Goal: Information Seeking & Learning: Compare options

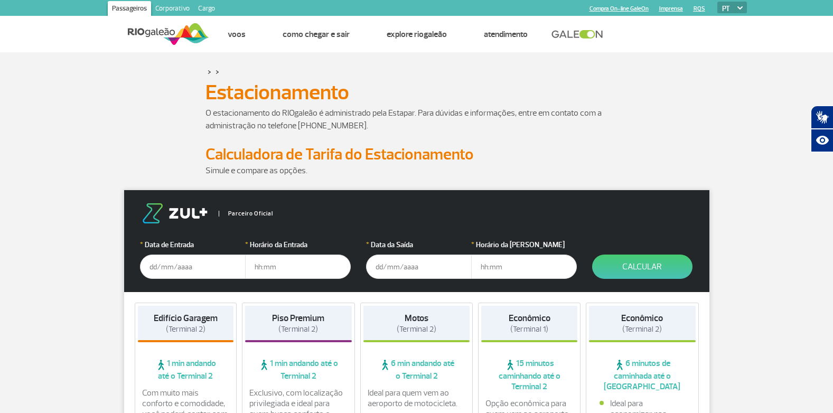
click at [154, 272] on input "text" at bounding box center [193, 266] width 106 height 24
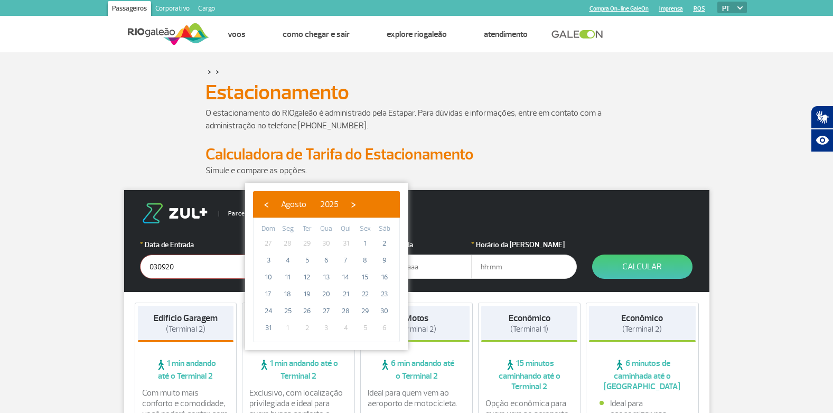
type input "0309202"
click at [195, 265] on input "0309202" at bounding box center [193, 266] width 106 height 24
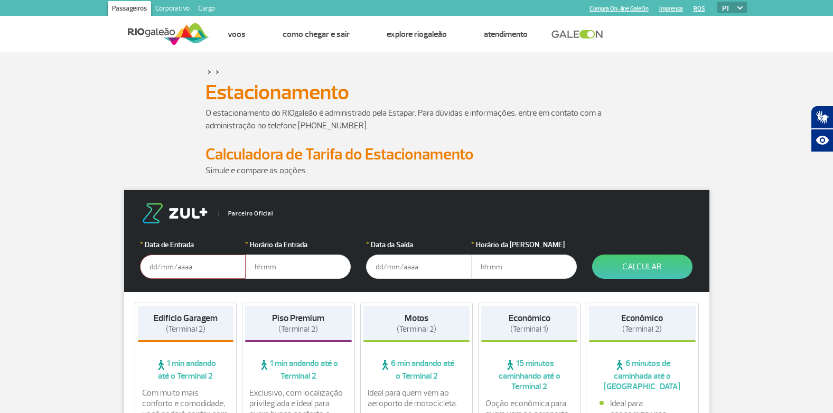
click at [201, 259] on input "text" at bounding box center [193, 266] width 106 height 24
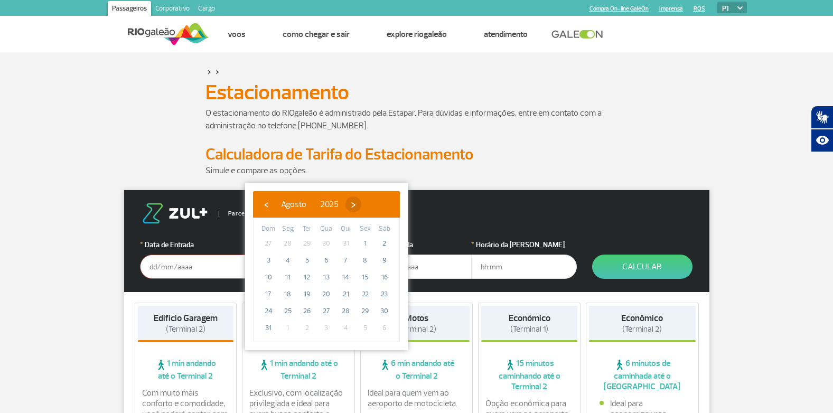
click at [361, 211] on span "›" at bounding box center [353, 204] width 16 height 16
click at [326, 240] on span "3" at bounding box center [326, 243] width 17 height 17
type input "03/09/2025"
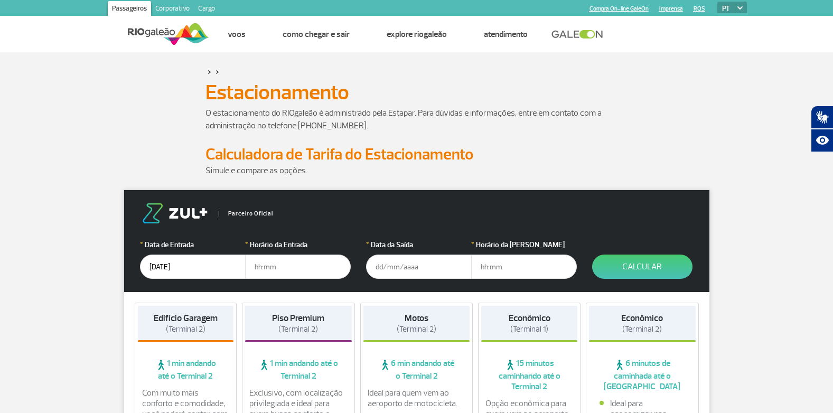
click at [294, 273] on input "text" at bounding box center [298, 266] width 106 height 24
type input "05:30"
click at [414, 262] on input "text" at bounding box center [419, 266] width 106 height 24
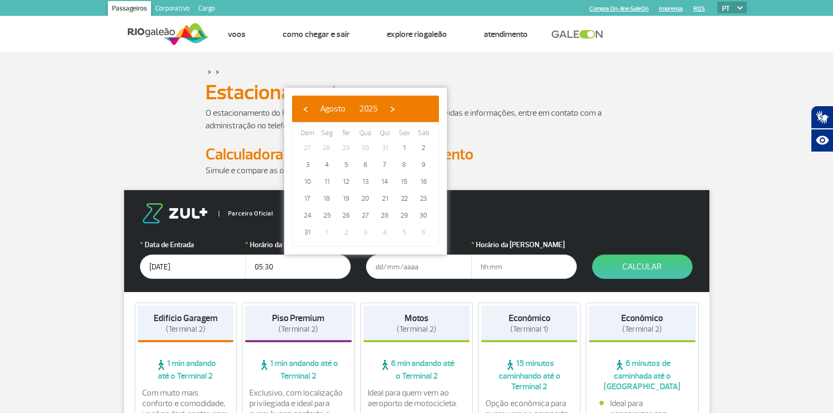
click at [323, 265] on input "05:30" at bounding box center [298, 266] width 106 height 24
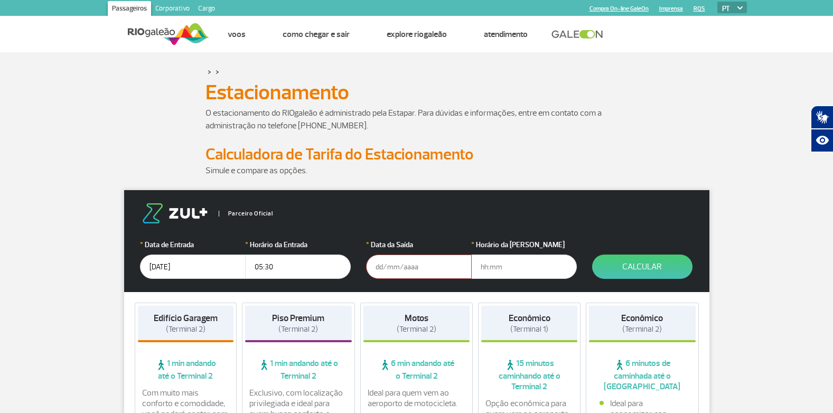
click at [323, 265] on input "05:30" at bounding box center [298, 266] width 106 height 24
click at [285, 267] on input "text" at bounding box center [298, 266] width 106 height 24
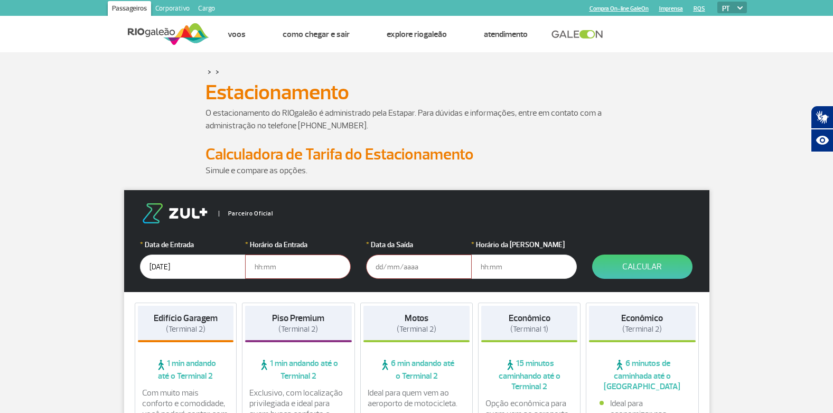
click at [319, 268] on input "text" at bounding box center [298, 266] width 106 height 24
type input "05:30"
click at [384, 263] on input "text" at bounding box center [419, 266] width 106 height 24
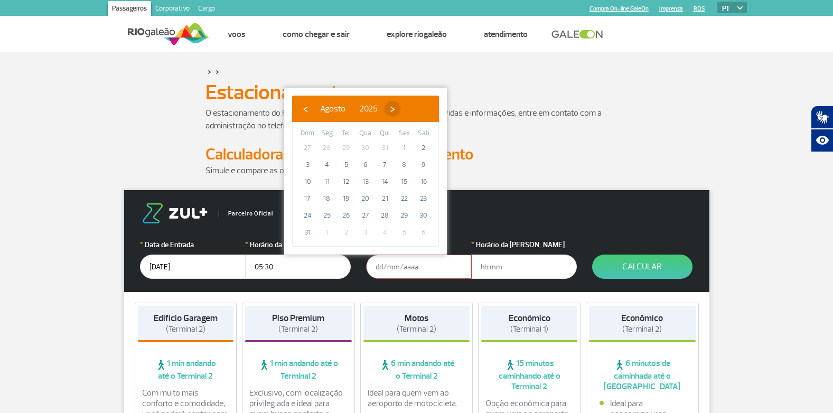
click at [400, 113] on span "›" at bounding box center [392, 109] width 16 height 16
click at [310, 164] on span "7" at bounding box center [307, 164] width 17 height 17
type input "07/09/2025"
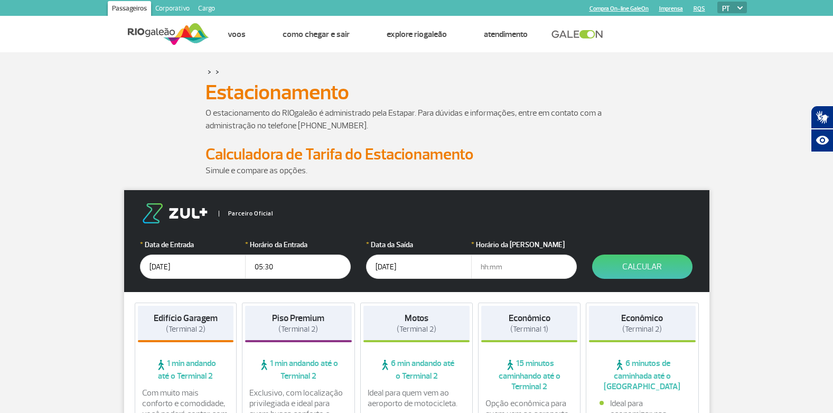
click at [537, 267] on input "text" at bounding box center [524, 266] width 106 height 24
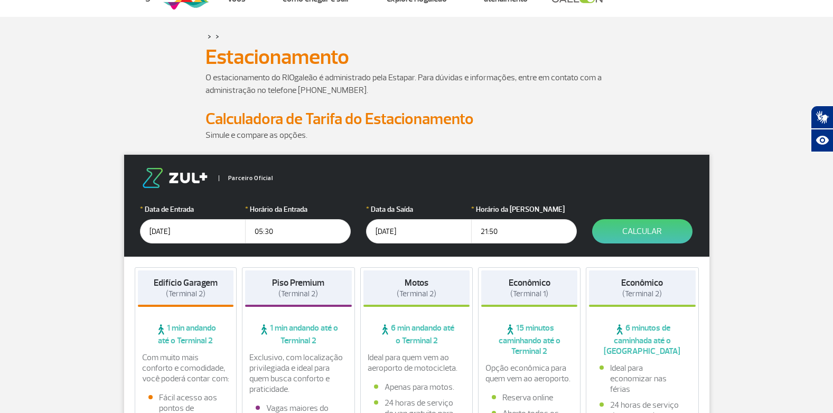
scroll to position [53, 0]
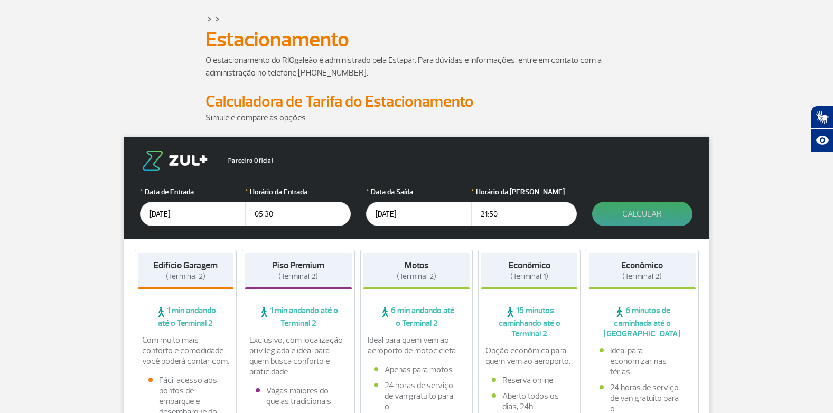
type input "21:50"
click at [634, 216] on button "Calcular" at bounding box center [642, 214] width 100 height 24
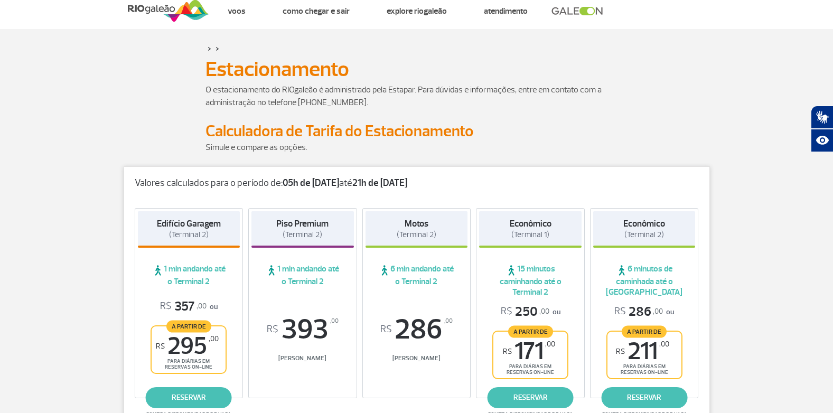
scroll to position [0, 0]
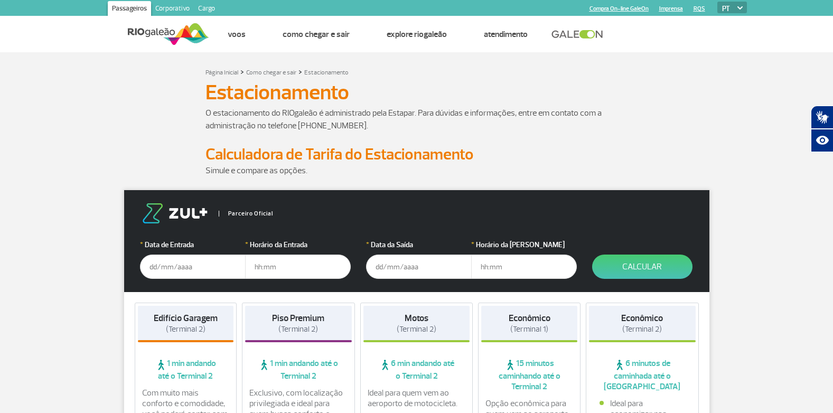
click at [193, 260] on input "text" at bounding box center [193, 266] width 106 height 24
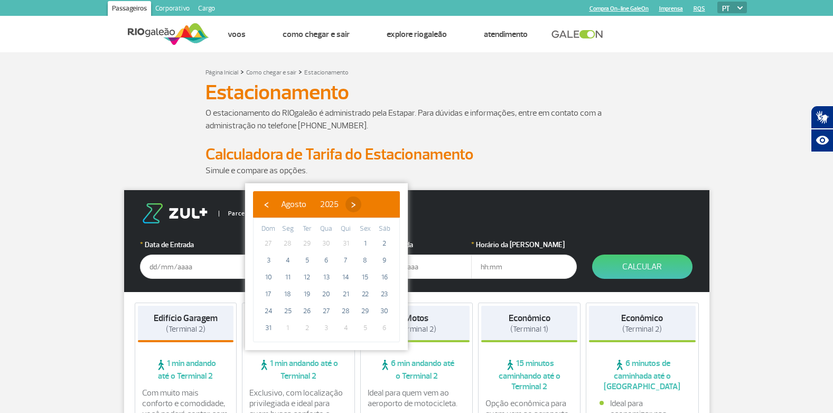
click at [361, 202] on span "›" at bounding box center [353, 204] width 16 height 16
click at [371, 202] on span "›" at bounding box center [363, 204] width 16 height 16
click at [345, 259] on span "9" at bounding box center [345, 260] width 17 height 17
type input "09/10/2025"
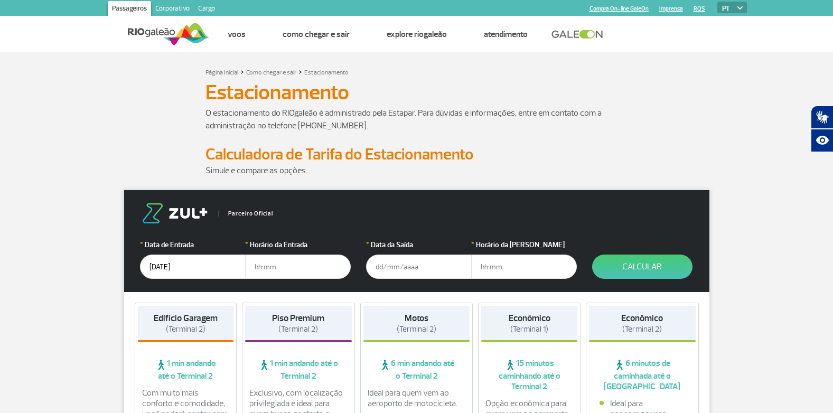
click at [297, 267] on input "text" at bounding box center [298, 266] width 106 height 24
type input "13:00"
click at [387, 263] on input "text" at bounding box center [419, 266] width 106 height 24
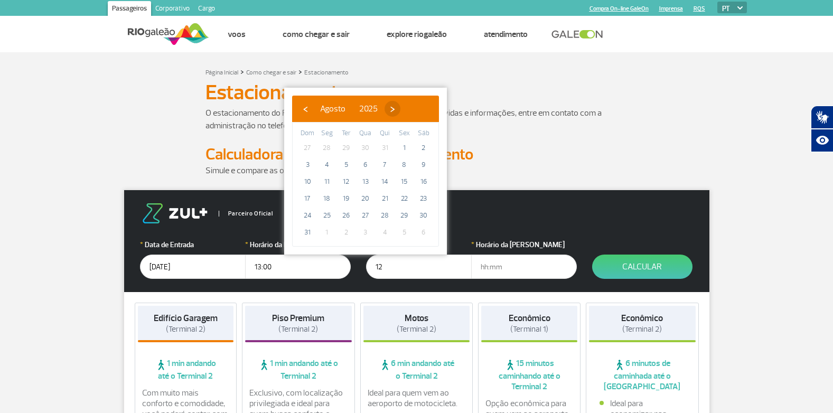
type input "12/08/2025"
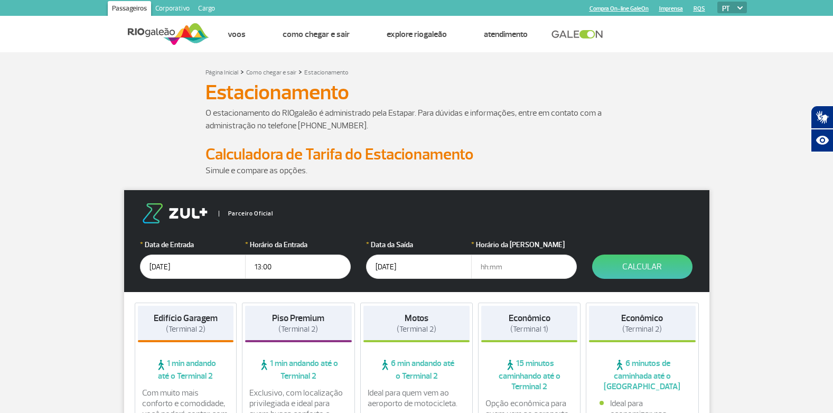
click at [409, 264] on input "12/08/2025" at bounding box center [419, 266] width 106 height 24
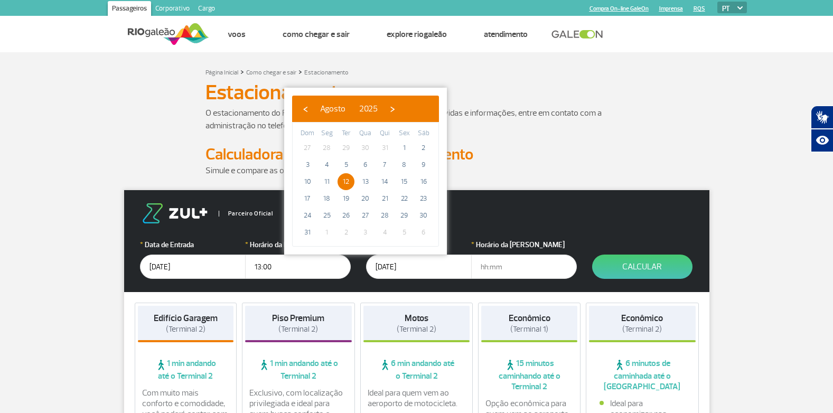
click at [409, 264] on input "12/08/2025" at bounding box center [419, 266] width 106 height 24
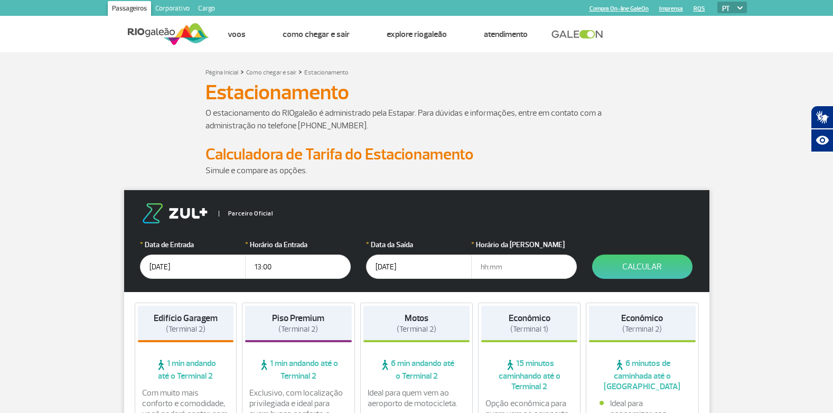
click at [409, 264] on input "12/08/2025" at bounding box center [419, 266] width 106 height 24
click at [552, 192] on form "Parceiro Oficial * Data de Entrada 09/10/2025 * Horário da Entrada 13:00 * Data…" at bounding box center [416, 241] width 585 height 102
click at [427, 262] on input "text" at bounding box center [419, 266] width 106 height 24
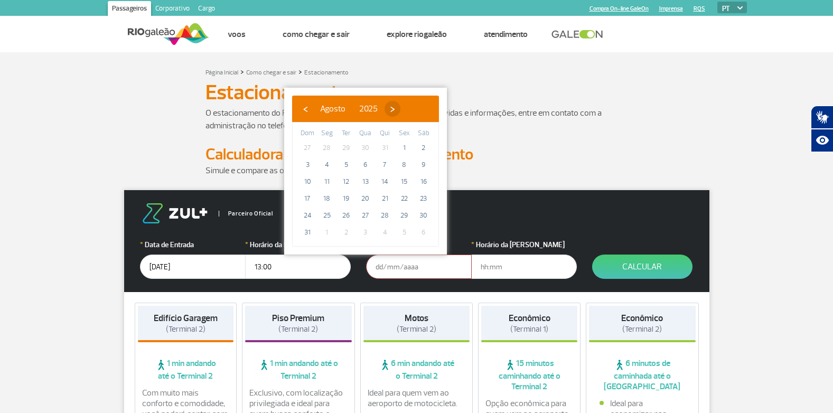
click at [400, 109] on span "›" at bounding box center [392, 109] width 16 height 16
click at [410, 109] on span "›" at bounding box center [402, 109] width 16 height 16
click at [312, 181] on span "12" at bounding box center [307, 181] width 17 height 17
type input "12/10/2025"
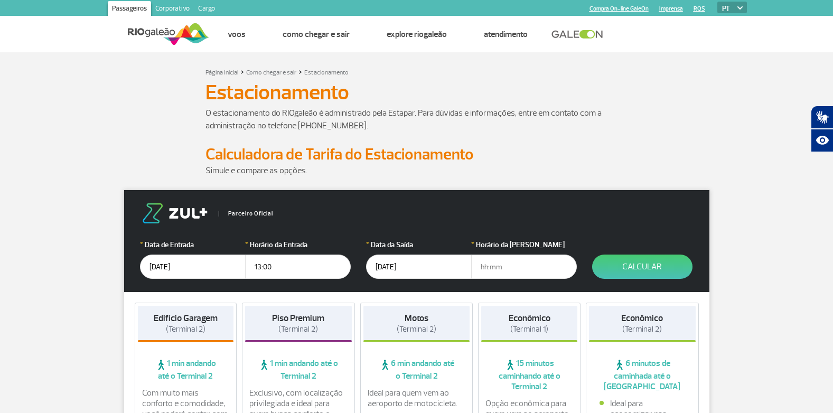
scroll to position [53, 0]
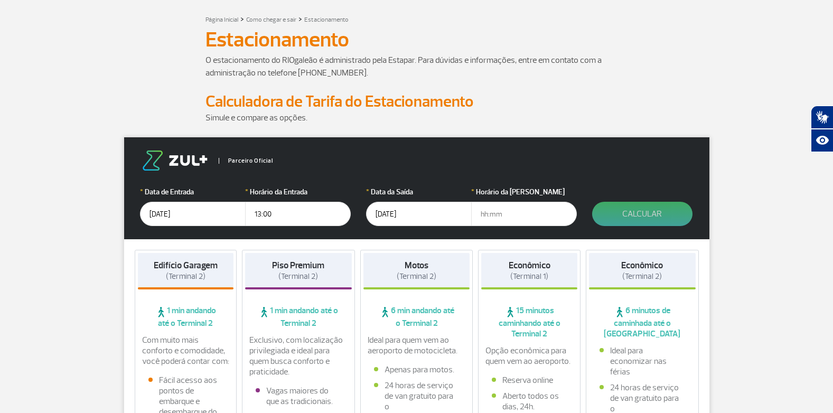
click at [644, 216] on button "Calcular" at bounding box center [642, 214] width 100 height 24
click at [536, 221] on input "text" at bounding box center [524, 214] width 106 height 24
type input "13:00"
click at [608, 212] on button "Calcular" at bounding box center [642, 214] width 100 height 24
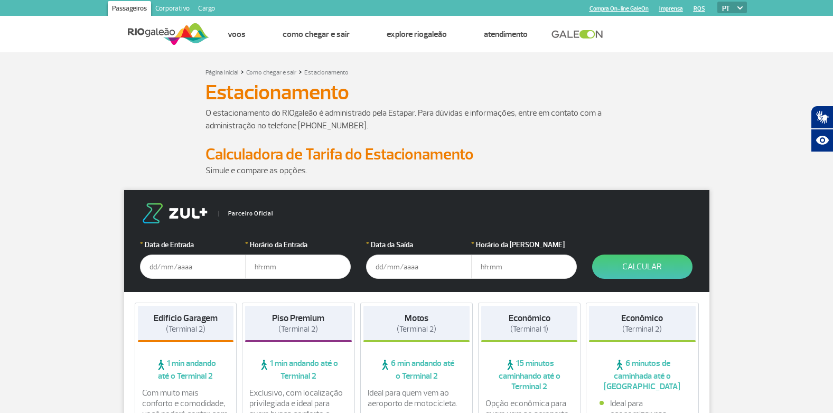
click at [196, 263] on input "text" at bounding box center [193, 266] width 106 height 24
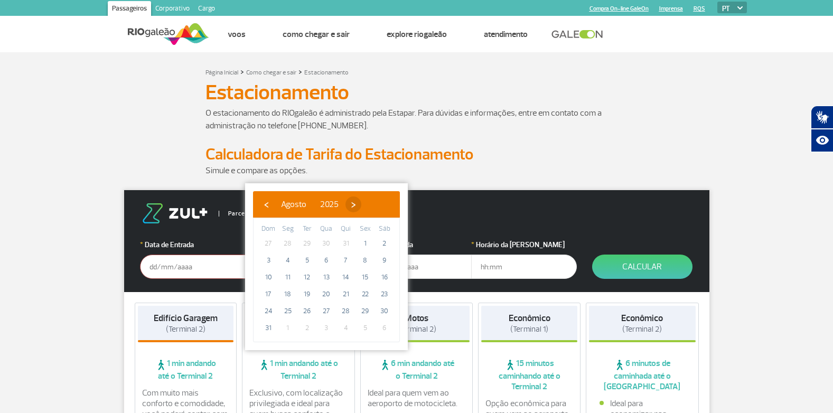
click at [361, 201] on span "›" at bounding box center [353, 204] width 16 height 16
click at [371, 201] on span "›" at bounding box center [363, 204] width 16 height 16
click at [344, 261] on span "9" at bounding box center [345, 260] width 17 height 17
type input "[DATE]"
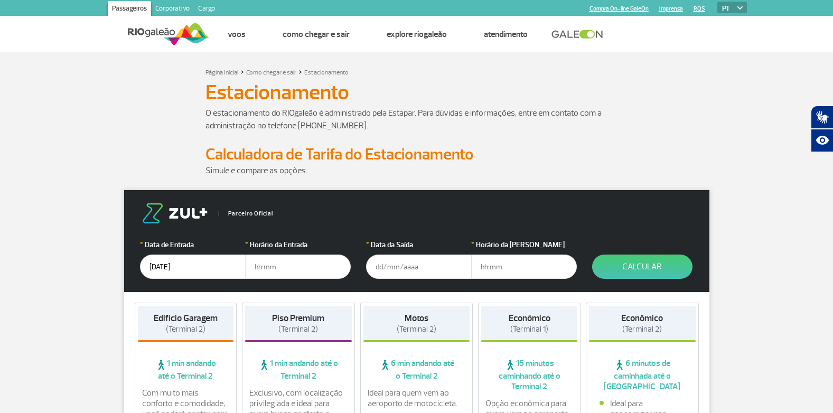
click at [330, 268] on input "text" at bounding box center [298, 266] width 106 height 24
type input "13:00"
click at [376, 271] on input "text" at bounding box center [419, 266] width 106 height 24
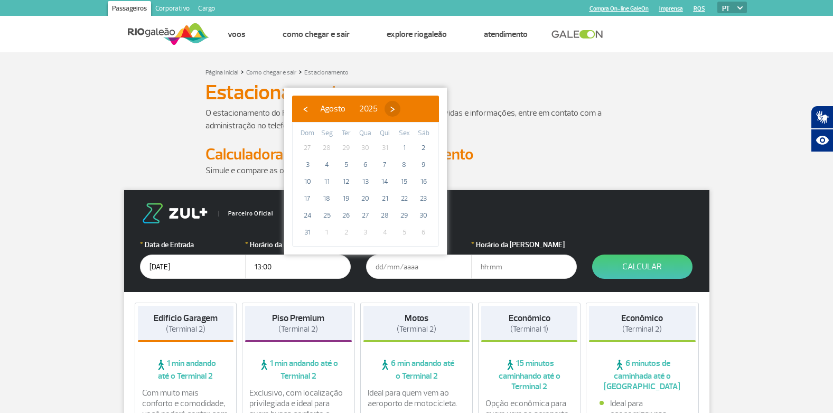
click at [400, 110] on span "›" at bounding box center [392, 109] width 16 height 16
click at [410, 110] on span "›" at bounding box center [402, 109] width 16 height 16
click at [308, 180] on span "12" at bounding box center [307, 181] width 17 height 17
type input "[DATE]"
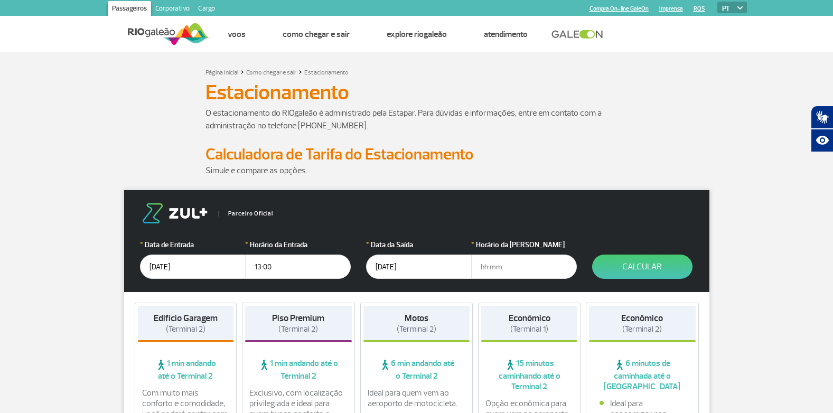
click at [489, 265] on input "text" at bounding box center [524, 266] width 106 height 24
type input "15:00"
click at [630, 269] on button "Calcular" at bounding box center [642, 266] width 100 height 24
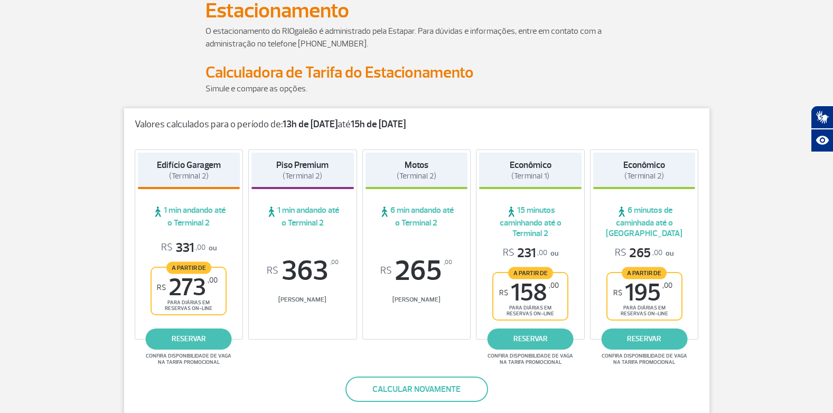
scroll to position [106, 0]
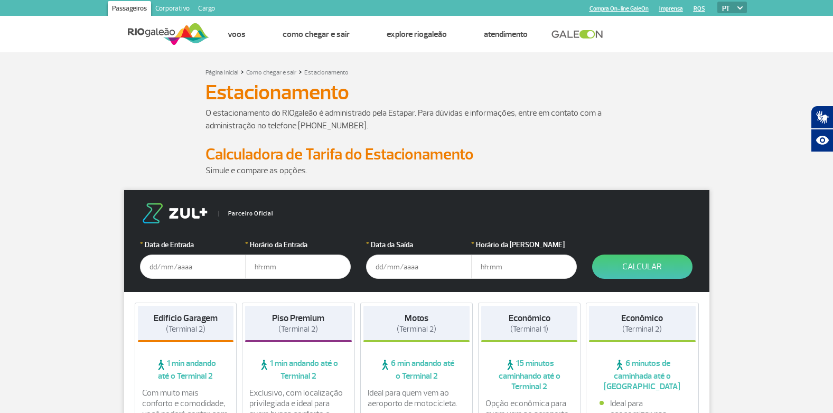
click at [203, 274] on input "text" at bounding box center [193, 266] width 106 height 24
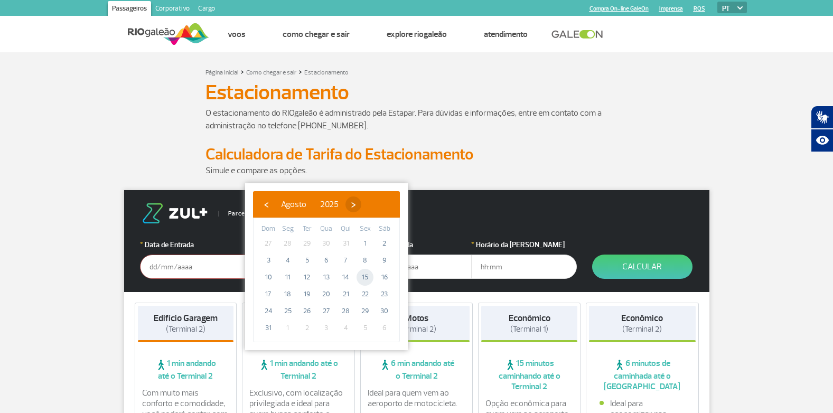
click at [361, 205] on span "›" at bounding box center [353, 204] width 16 height 16
click at [323, 245] on span "3" at bounding box center [326, 243] width 17 height 17
type input "03/09/2025"
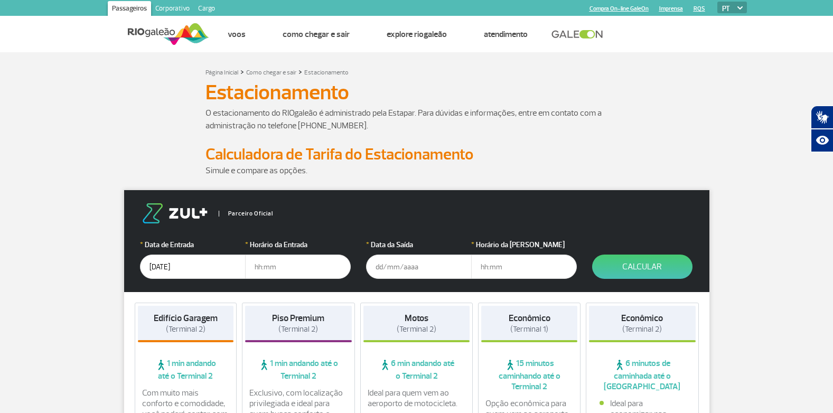
click at [309, 264] on input "text" at bounding box center [298, 266] width 106 height 24
type input "05:30"
click at [392, 276] on input "text" at bounding box center [419, 266] width 106 height 24
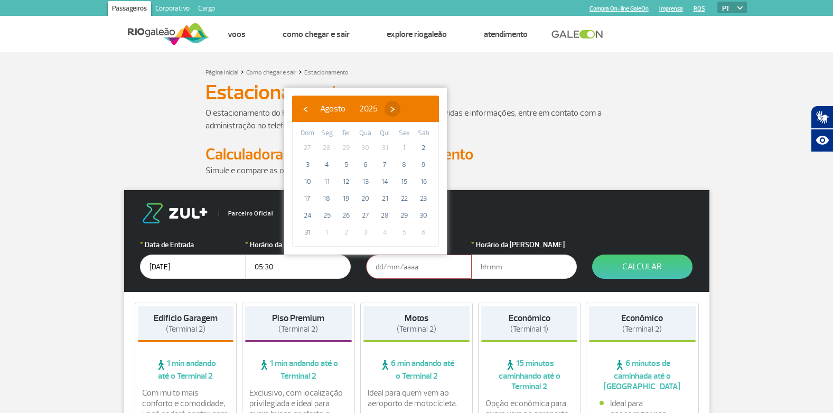
click at [400, 111] on span "›" at bounding box center [392, 109] width 16 height 16
click at [310, 166] on span "7" at bounding box center [307, 164] width 17 height 17
type input "07/09/2025"
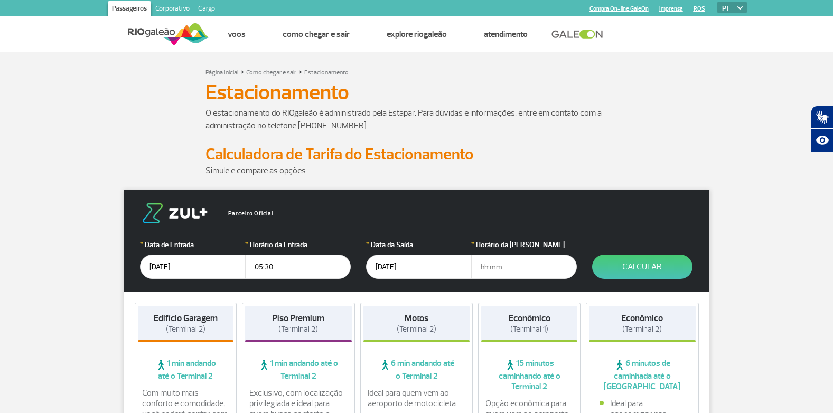
click at [497, 274] on input "text" at bounding box center [524, 266] width 106 height 24
type input "21:50"
click at [620, 272] on button "Calcular" at bounding box center [642, 266] width 100 height 24
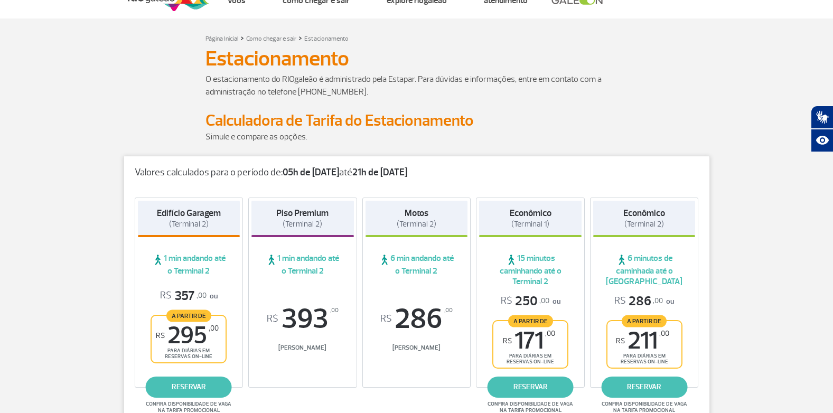
scroll to position [53, 0]
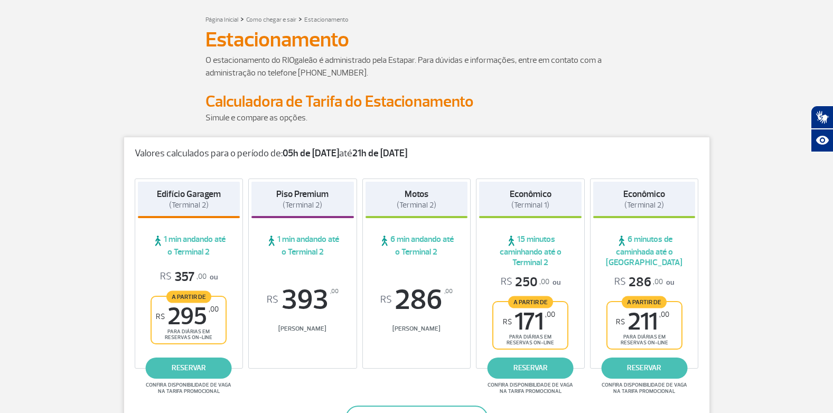
click at [639, 159] on div "Valores calculados para o período de: 05h de 03/09/25 até 21h de 07/09/25 Edifí…" at bounding box center [417, 292] width 586 height 310
drag, startPoint x: 639, startPoint y: 159, endPoint x: 580, endPoint y: 118, distance: 72.4
click at [580, 118] on p "Simule e compare as opções." at bounding box center [416, 117] width 422 height 13
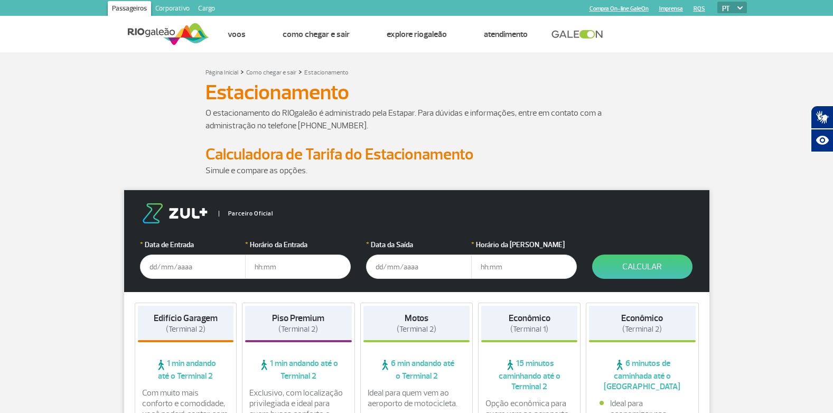
click at [183, 268] on input "text" at bounding box center [193, 266] width 106 height 24
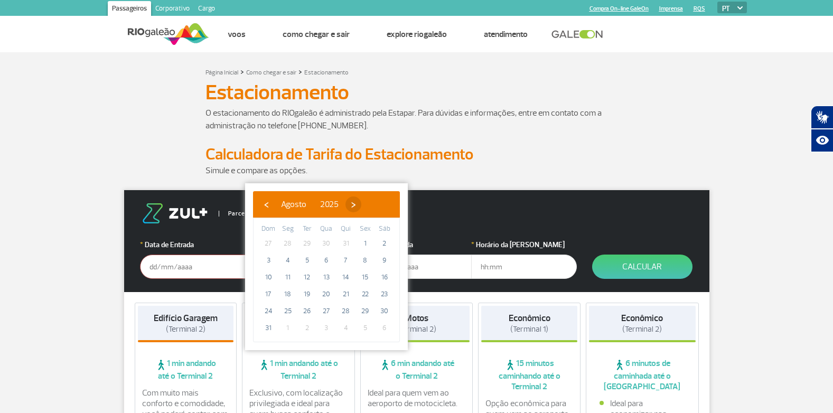
click at [361, 201] on span "›" at bounding box center [353, 204] width 16 height 16
click at [330, 240] on span "3" at bounding box center [326, 243] width 17 height 17
type input "[DATE]"
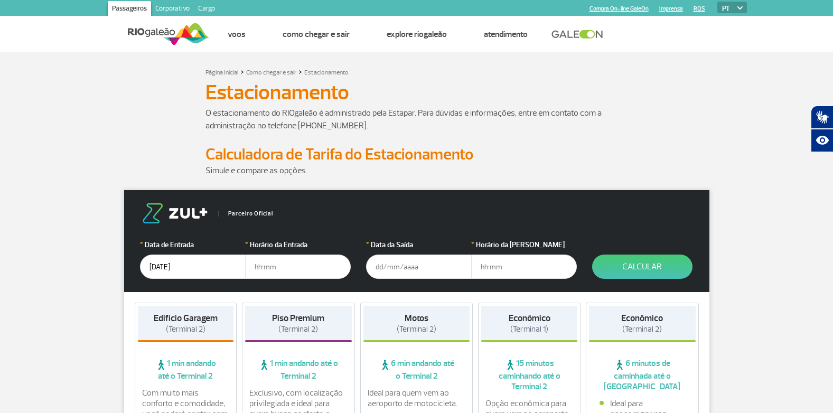
click at [282, 276] on input "text" at bounding box center [298, 266] width 106 height 24
type input "05:15"
click at [466, 277] on input "text" at bounding box center [419, 266] width 106 height 24
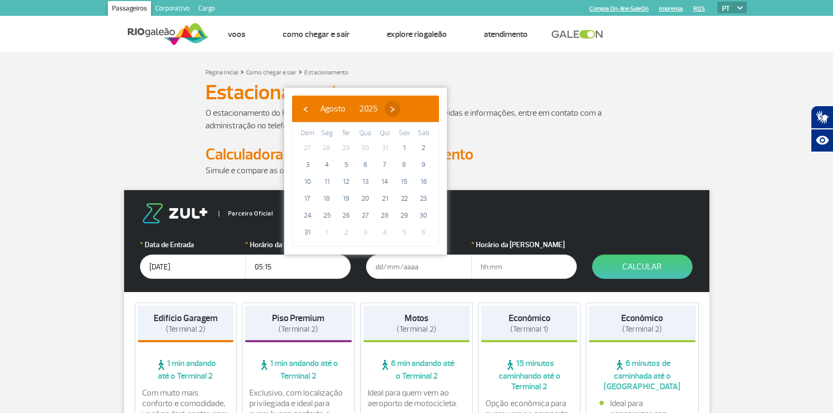
click at [400, 113] on span "›" at bounding box center [392, 109] width 16 height 16
click at [309, 165] on span "7" at bounding box center [307, 164] width 17 height 17
type input "[DATE]"
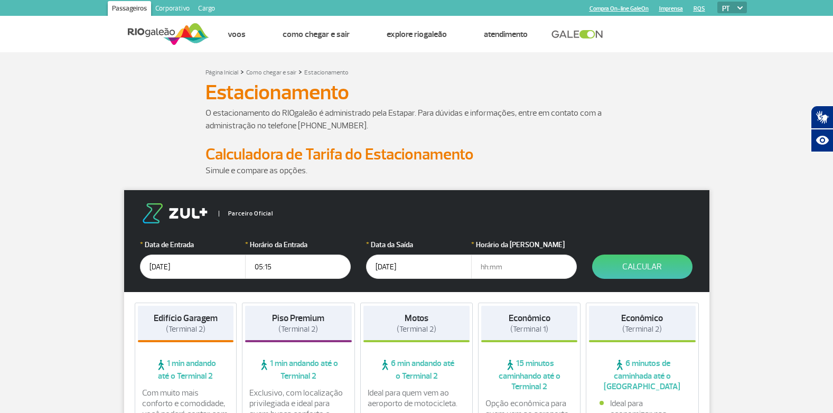
click at [474, 261] on input "text" at bounding box center [524, 266] width 106 height 24
type input "22:00"
click at [663, 270] on button "Calcular" at bounding box center [642, 266] width 100 height 24
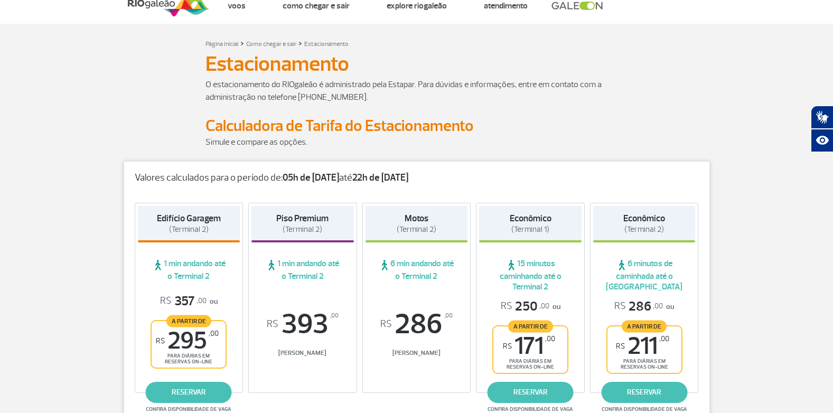
scroll to position [53, 0]
